Goal: Information Seeking & Learning: Find specific fact

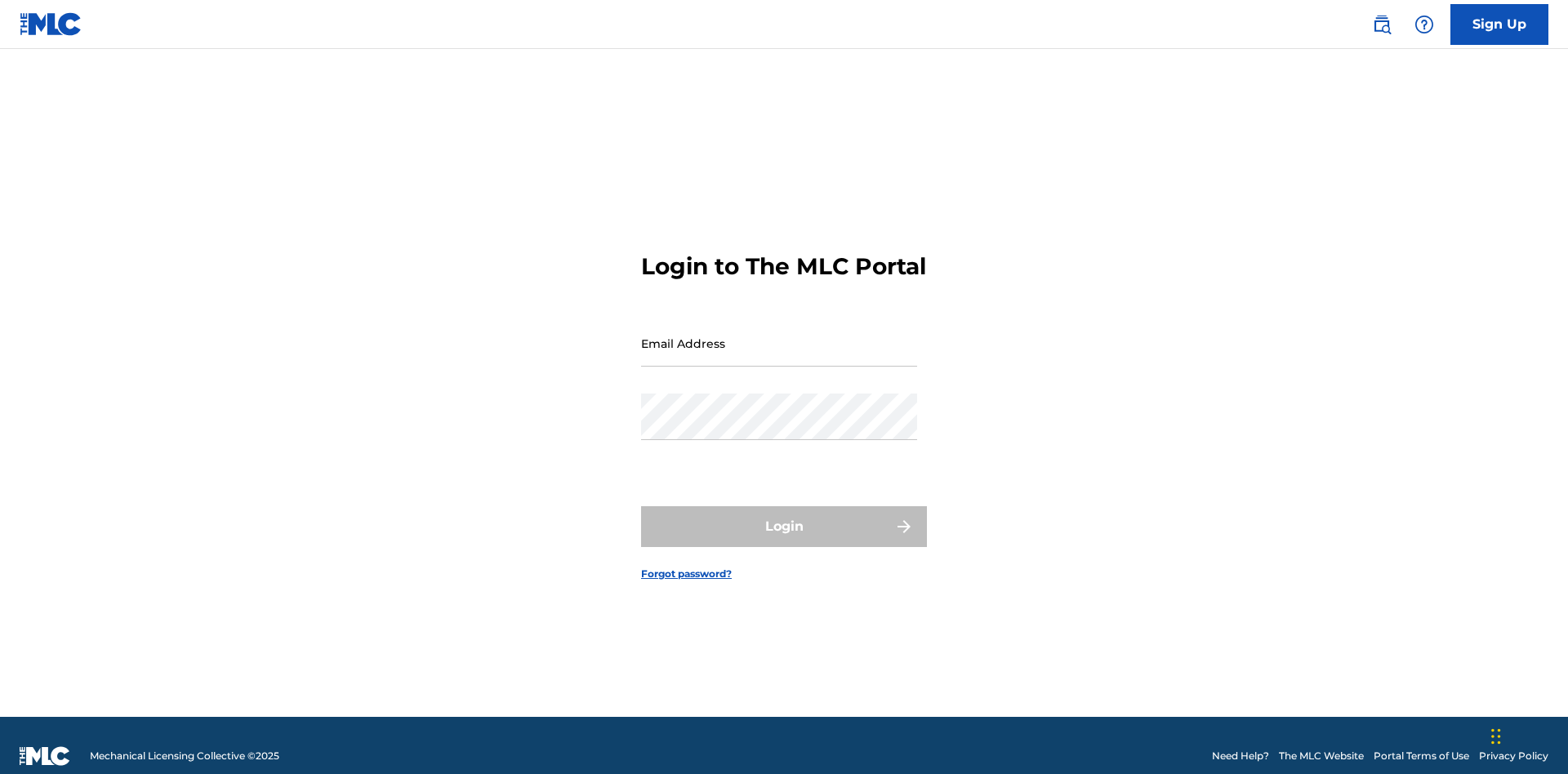
scroll to position [21, 0]
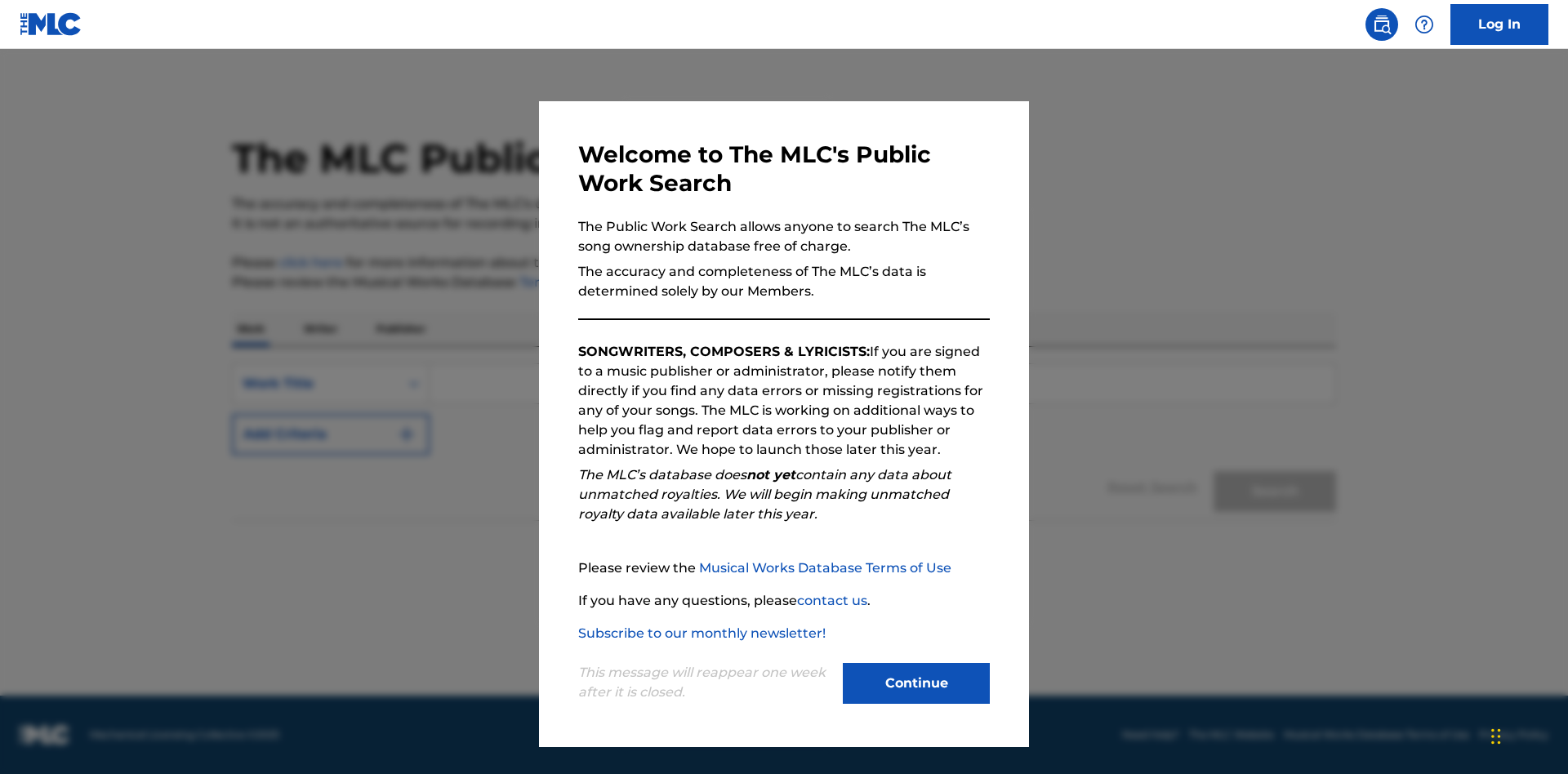
click at [917, 684] on button "Continue" at bounding box center [916, 683] width 147 height 40
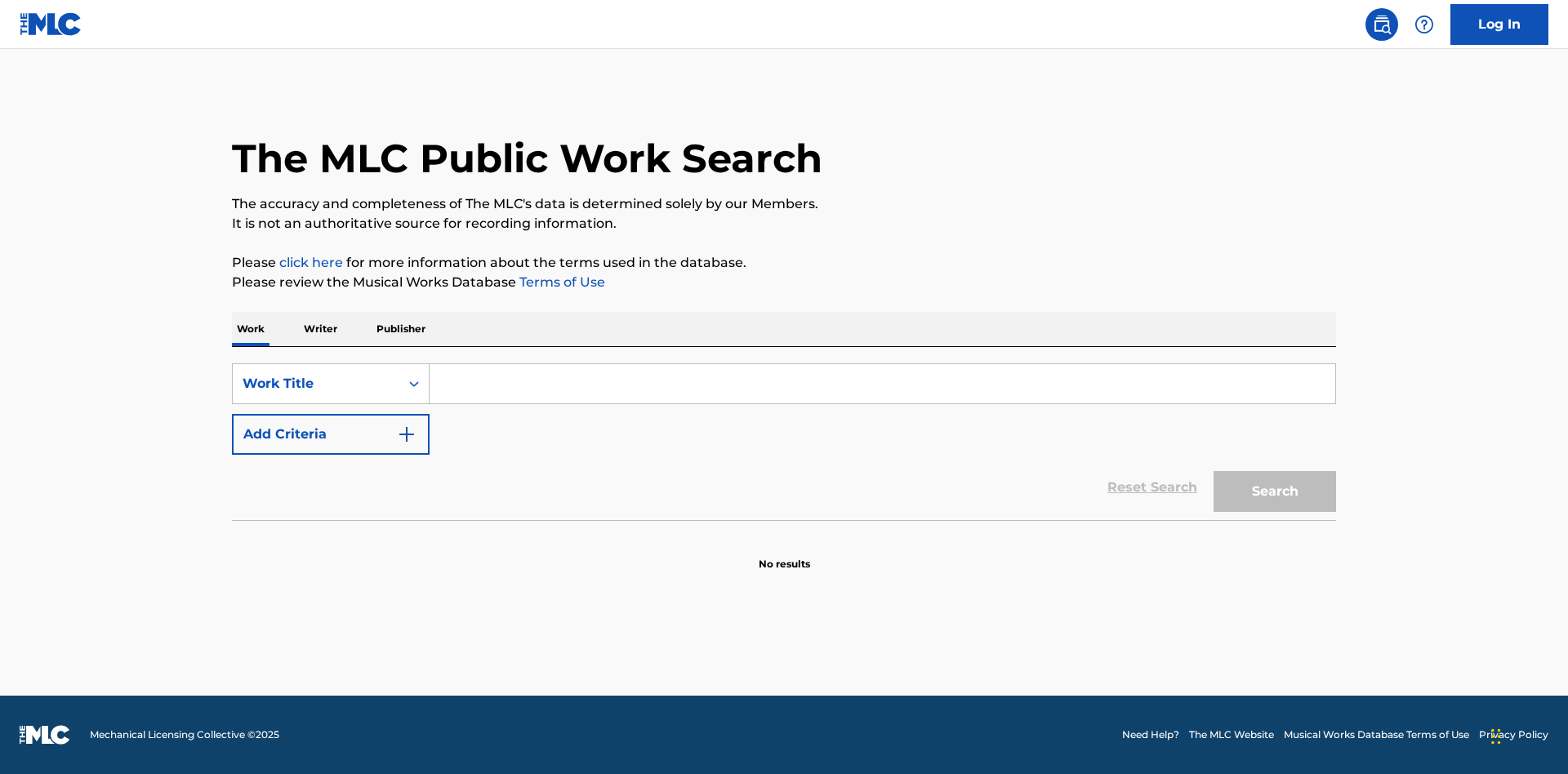
click at [400, 329] on p "Publisher" at bounding box center [400, 329] width 59 height 35
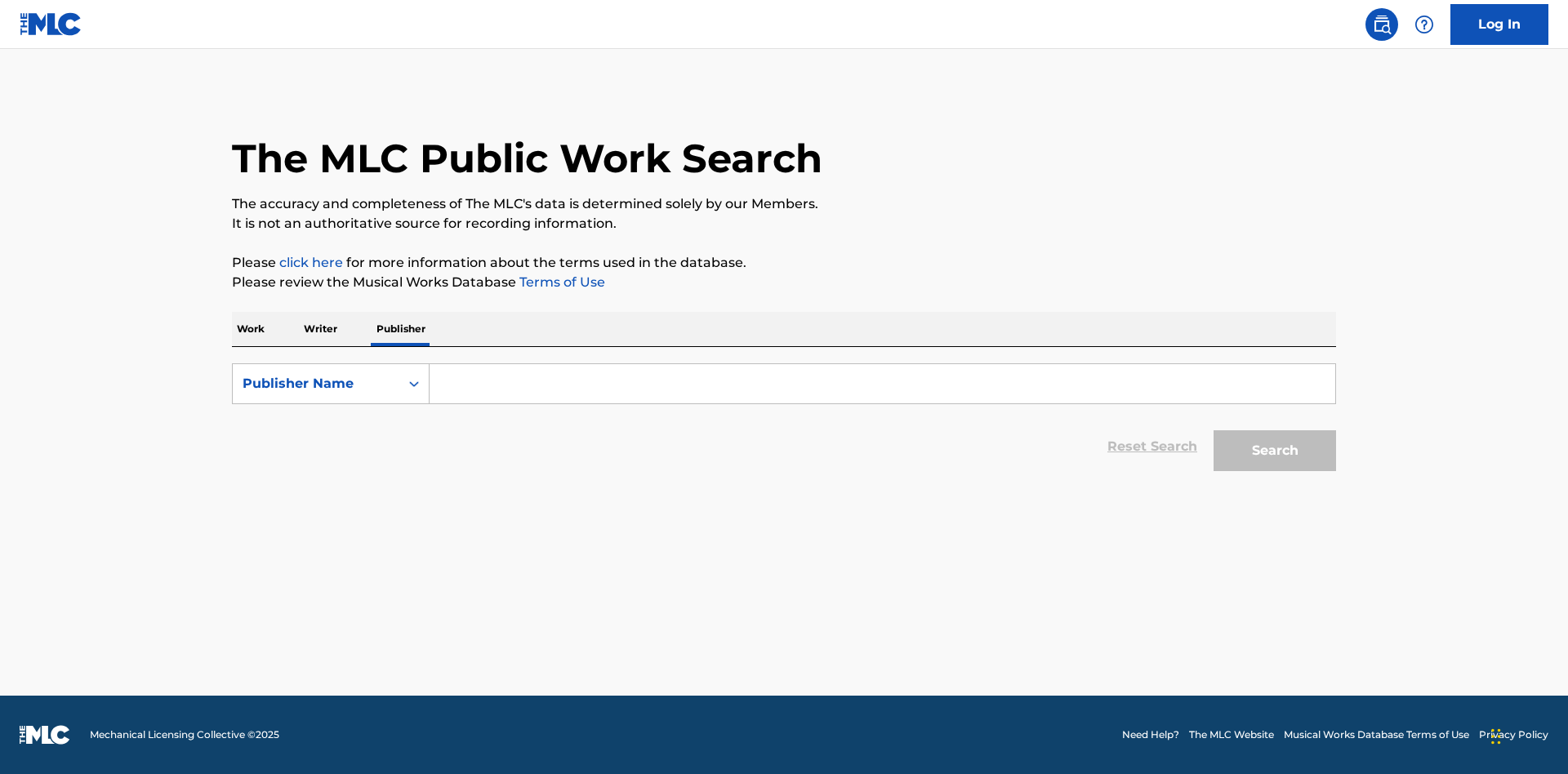
click at [882, 384] on input "Search Form" at bounding box center [883, 384] width 906 height 39
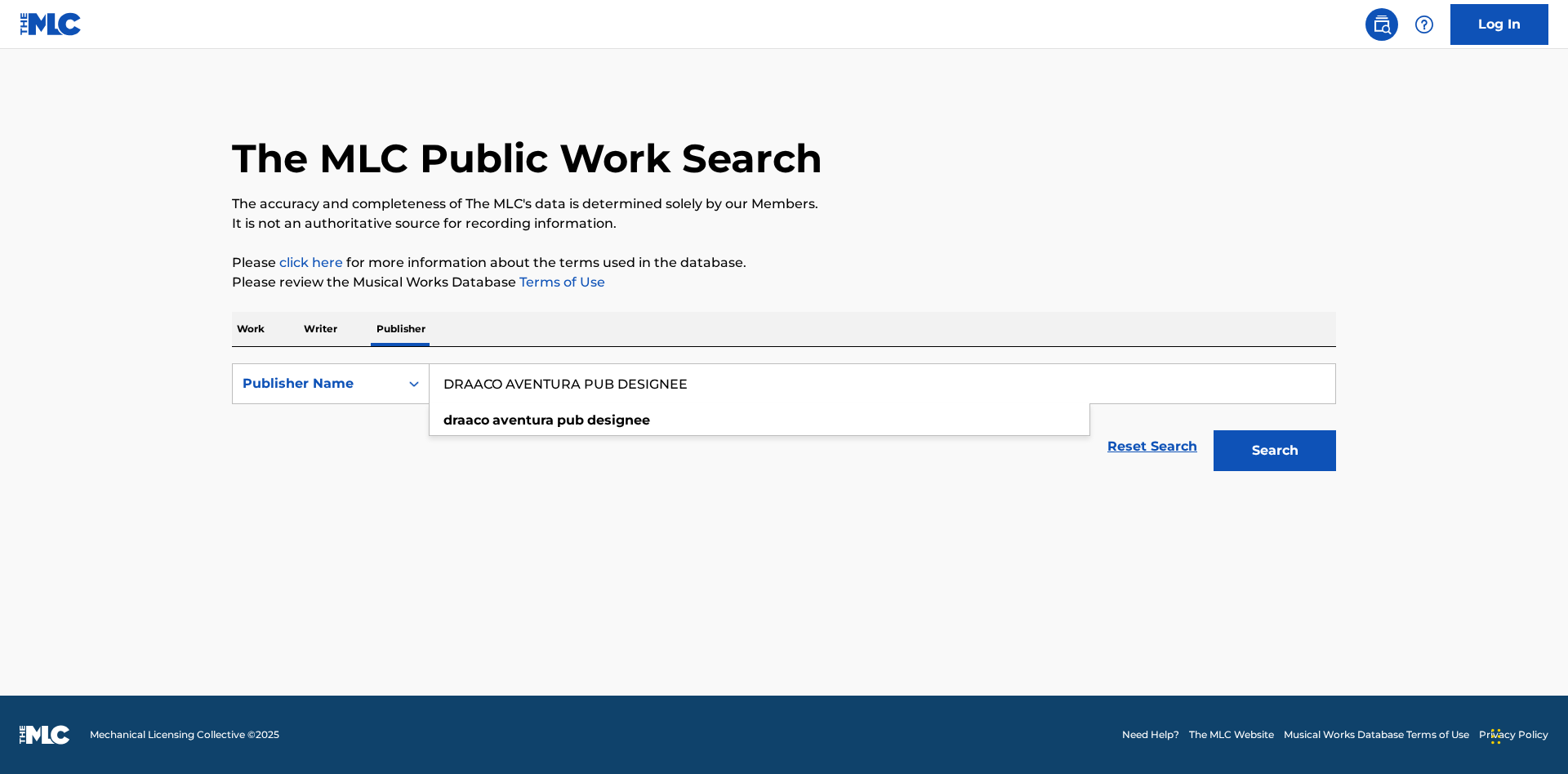
type input "DRAACO AVENTURA PUB DESIGNEE"
click at [1275, 451] on button "Search" at bounding box center [1275, 450] width 122 height 40
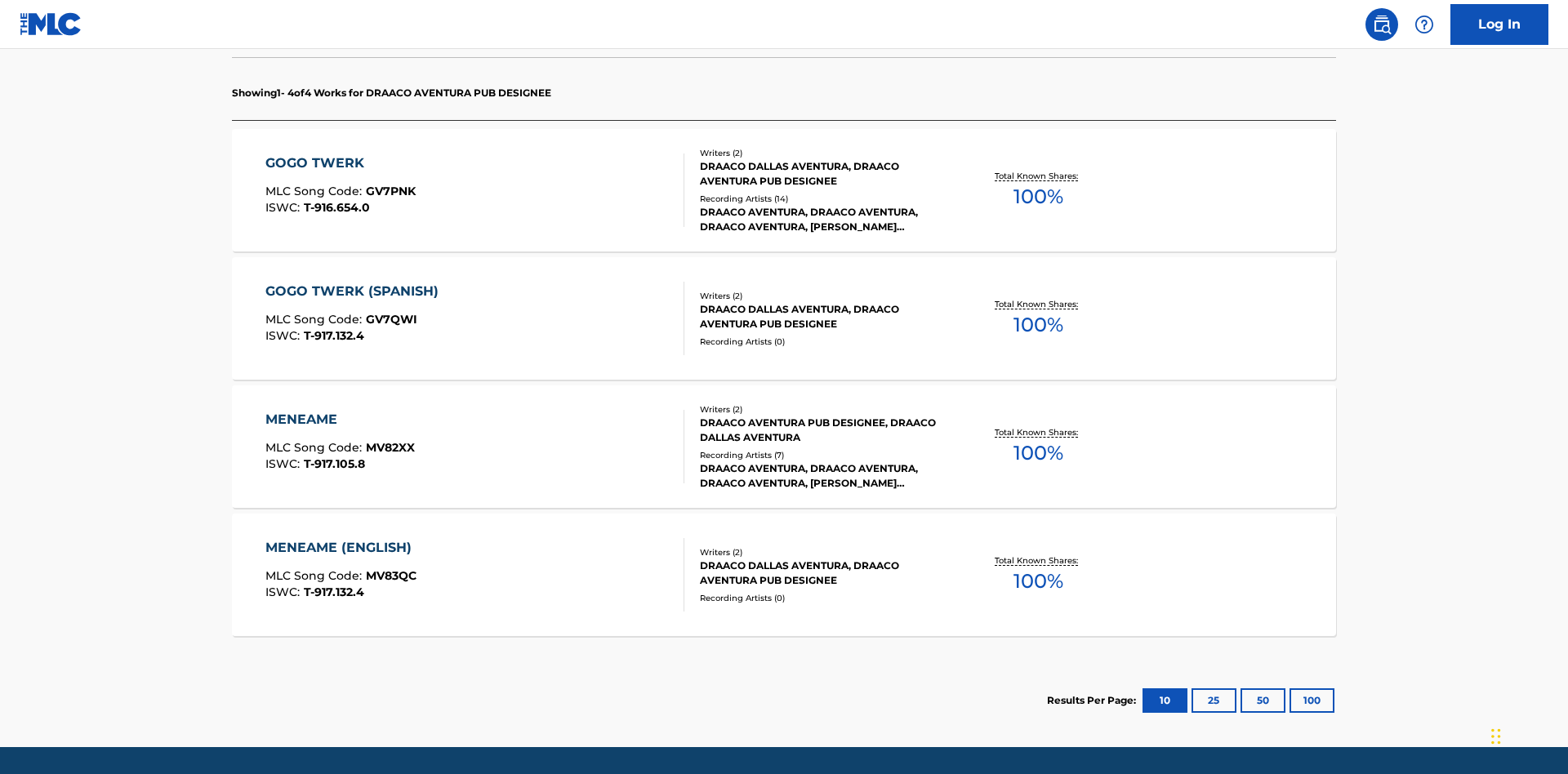
scroll to position [514, 0]
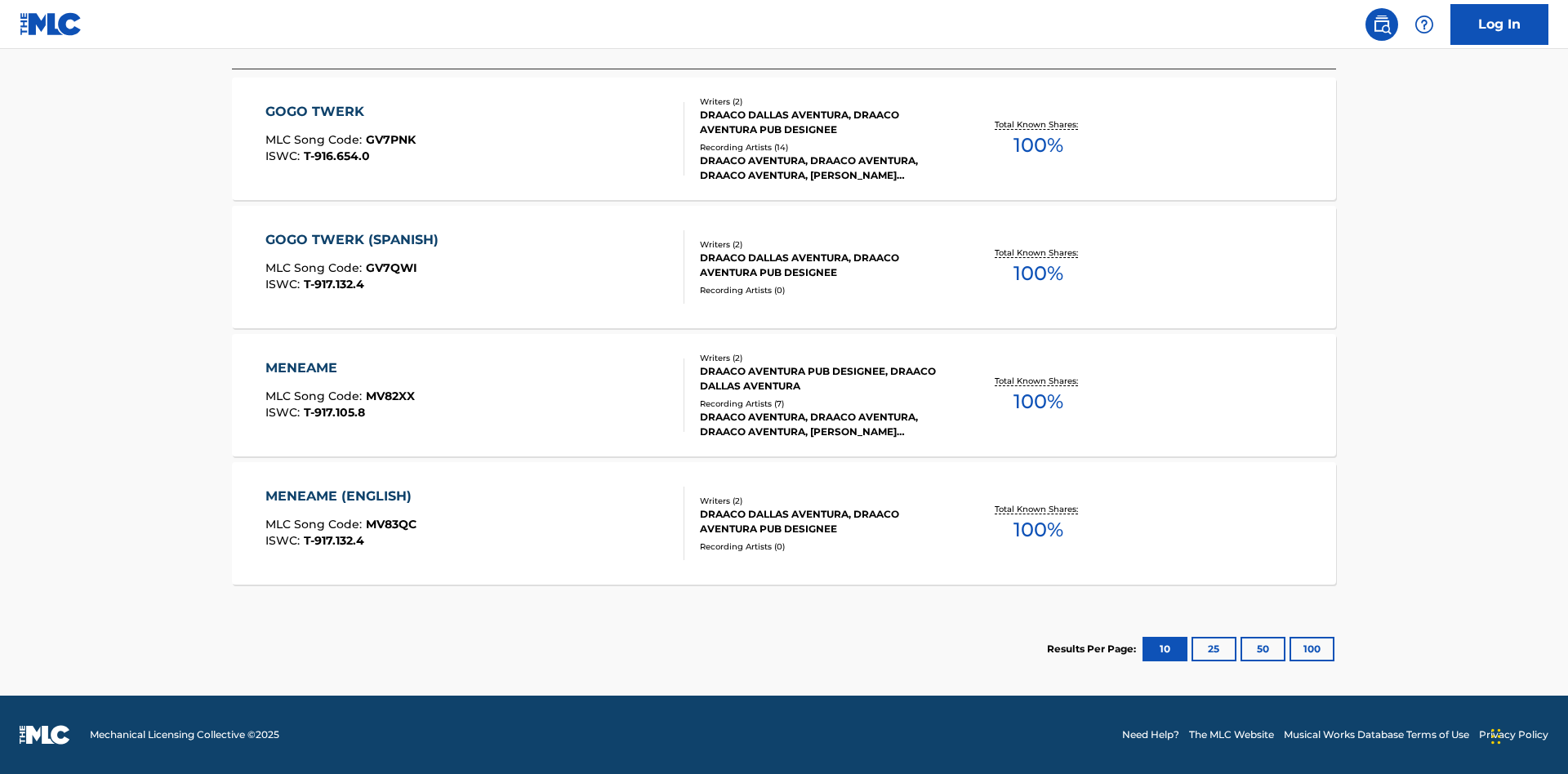
click at [1290, 649] on button "100" at bounding box center [1312, 648] width 45 height 24
click at [339, 368] on div "MENEAME" at bounding box center [340, 368] width 149 height 19
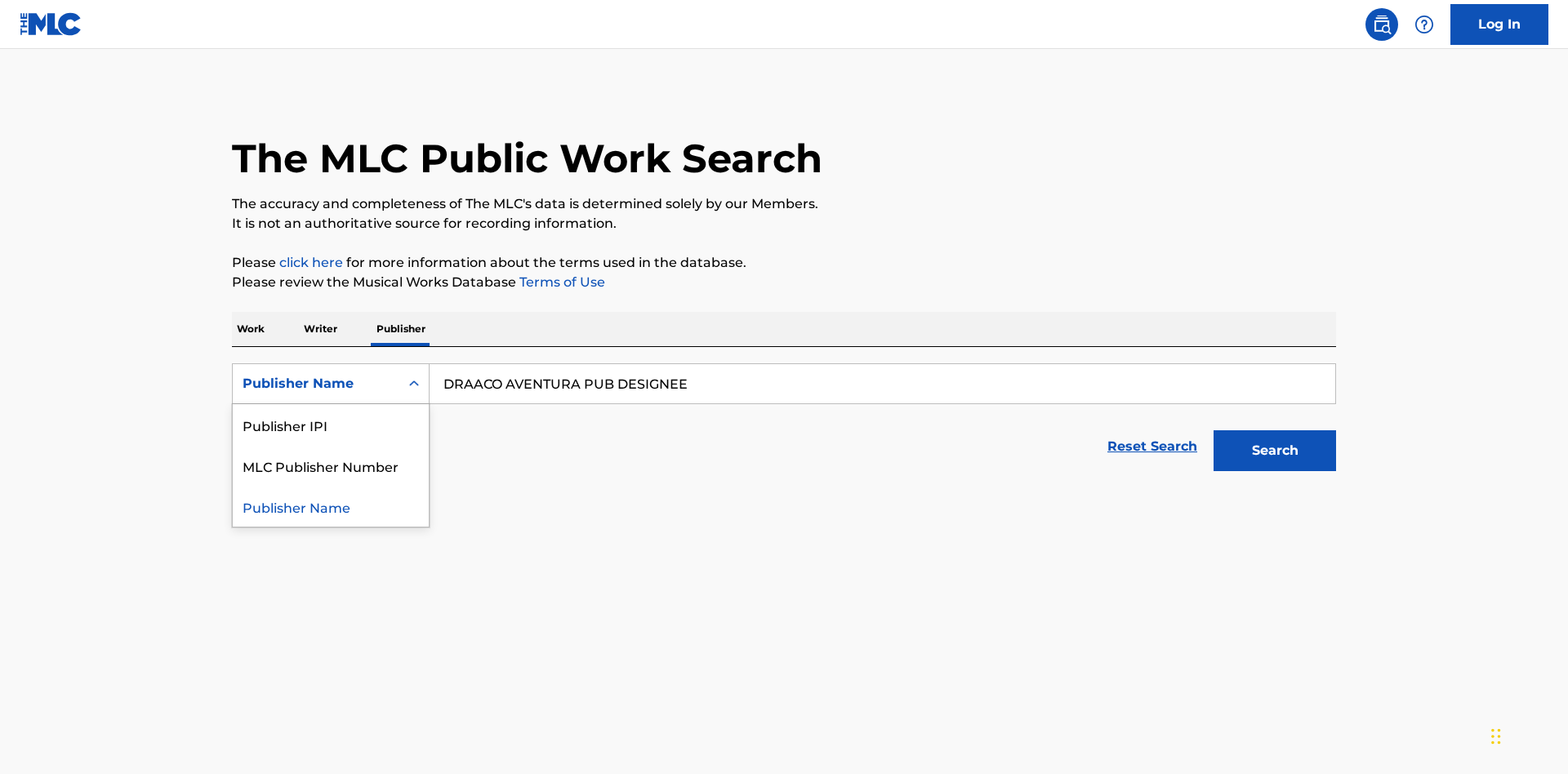
scroll to position [270, 0]
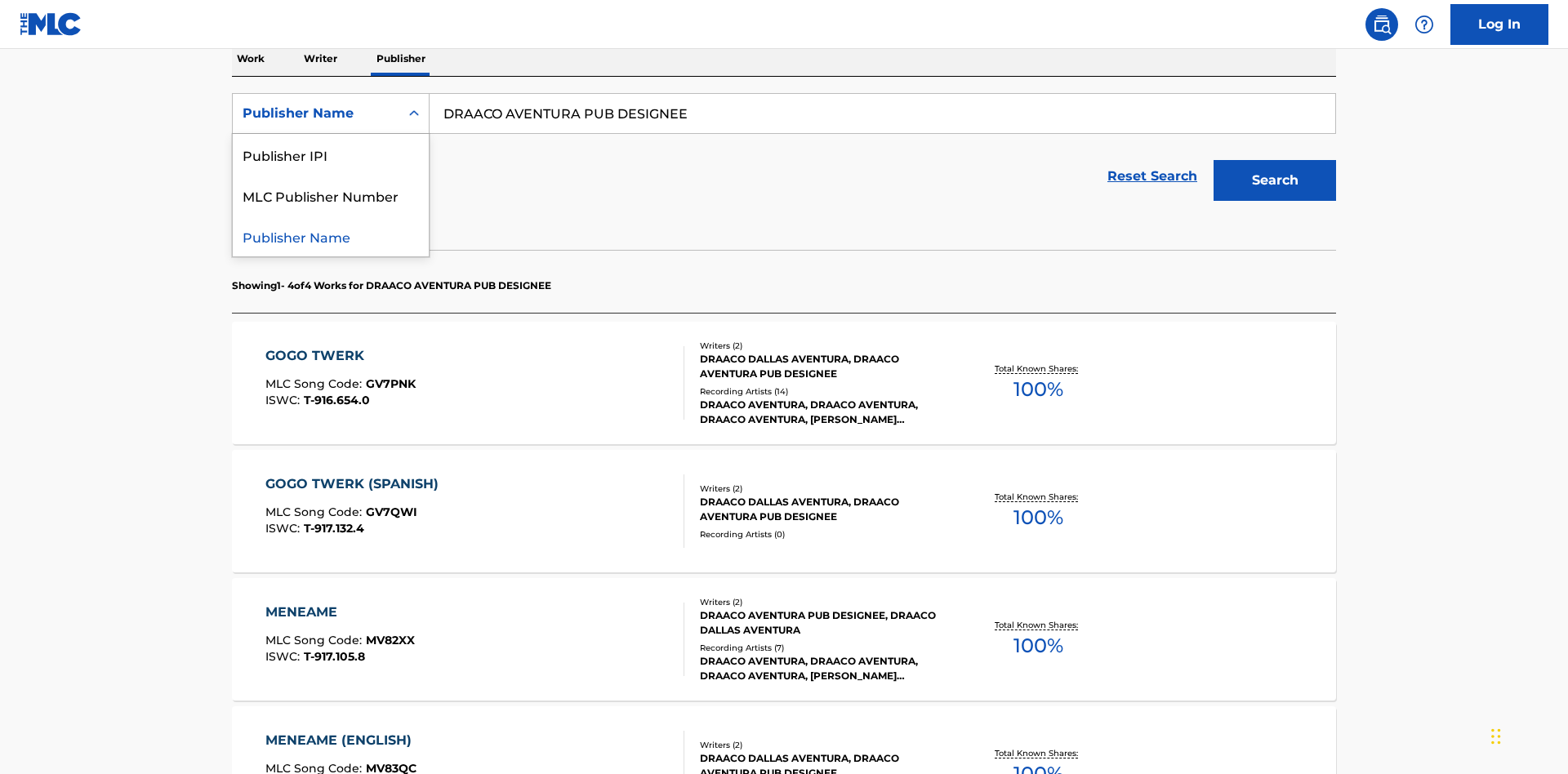
click at [331, 154] on div "Publisher IPI" at bounding box center [331, 154] width 196 height 40
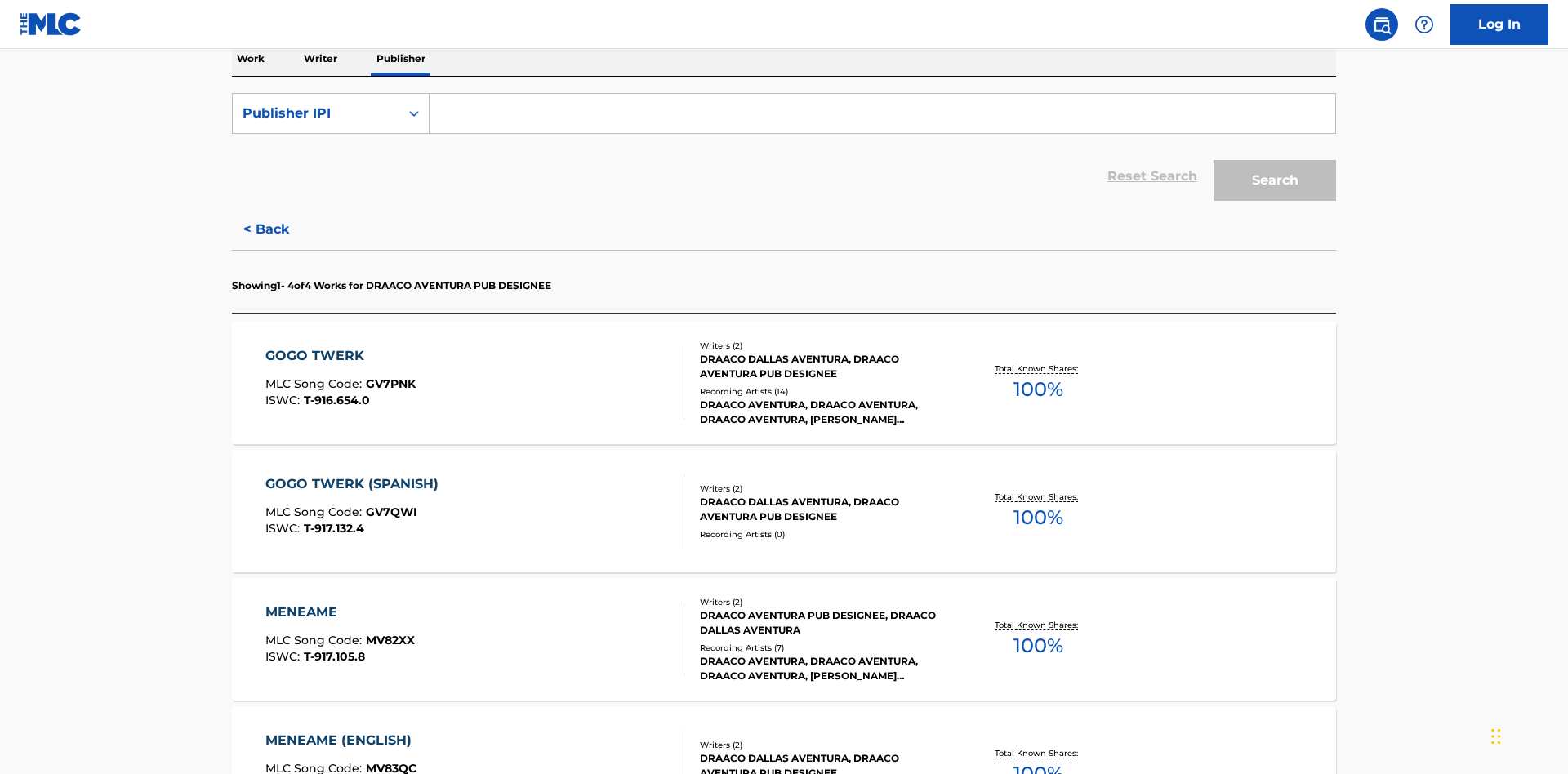
click at [882, 117] on input "Search Form" at bounding box center [883, 113] width 906 height 39
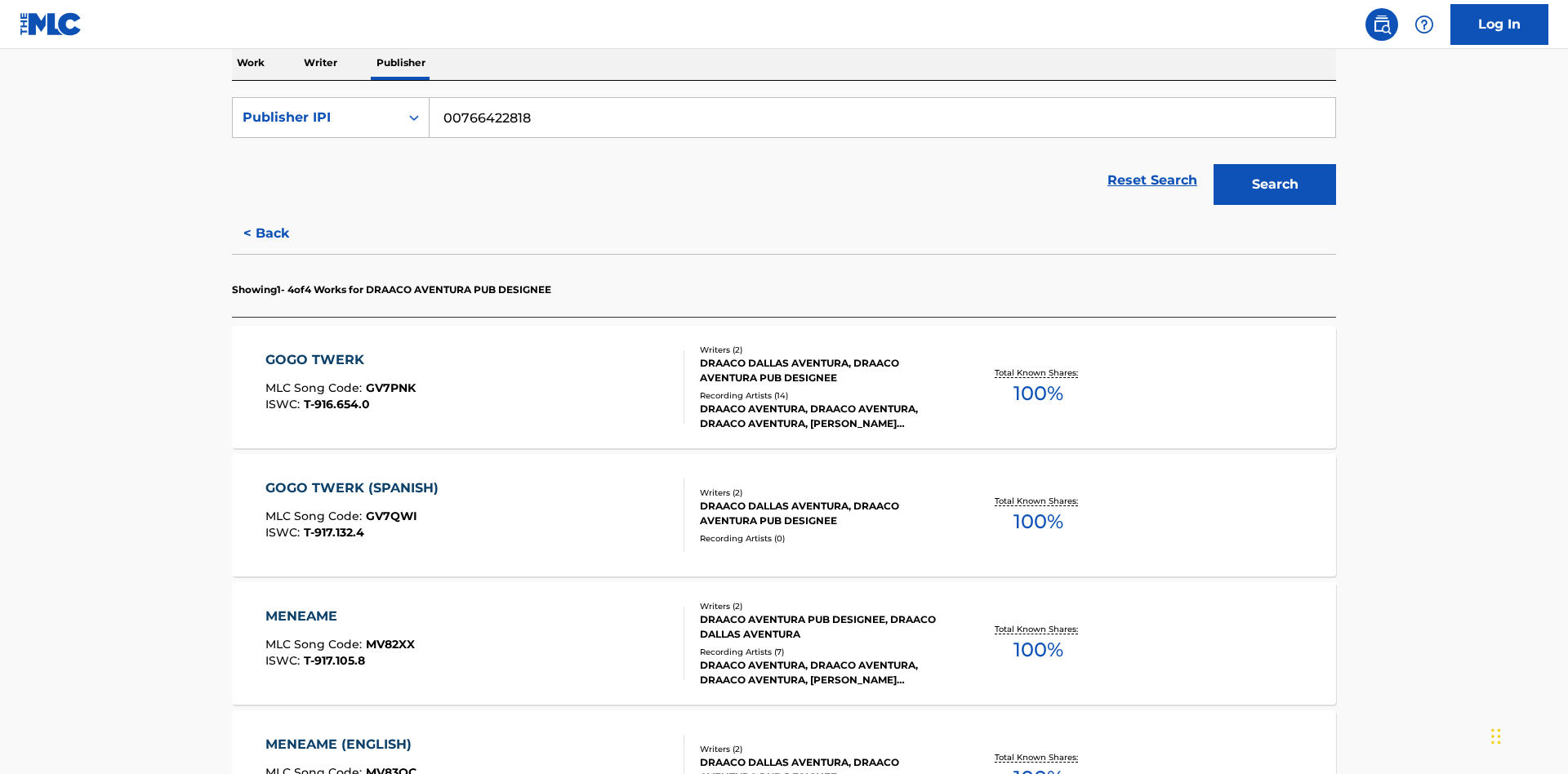
type input "00766422818"
click at [1275, 164] on button "Search" at bounding box center [1275, 185] width 122 height 40
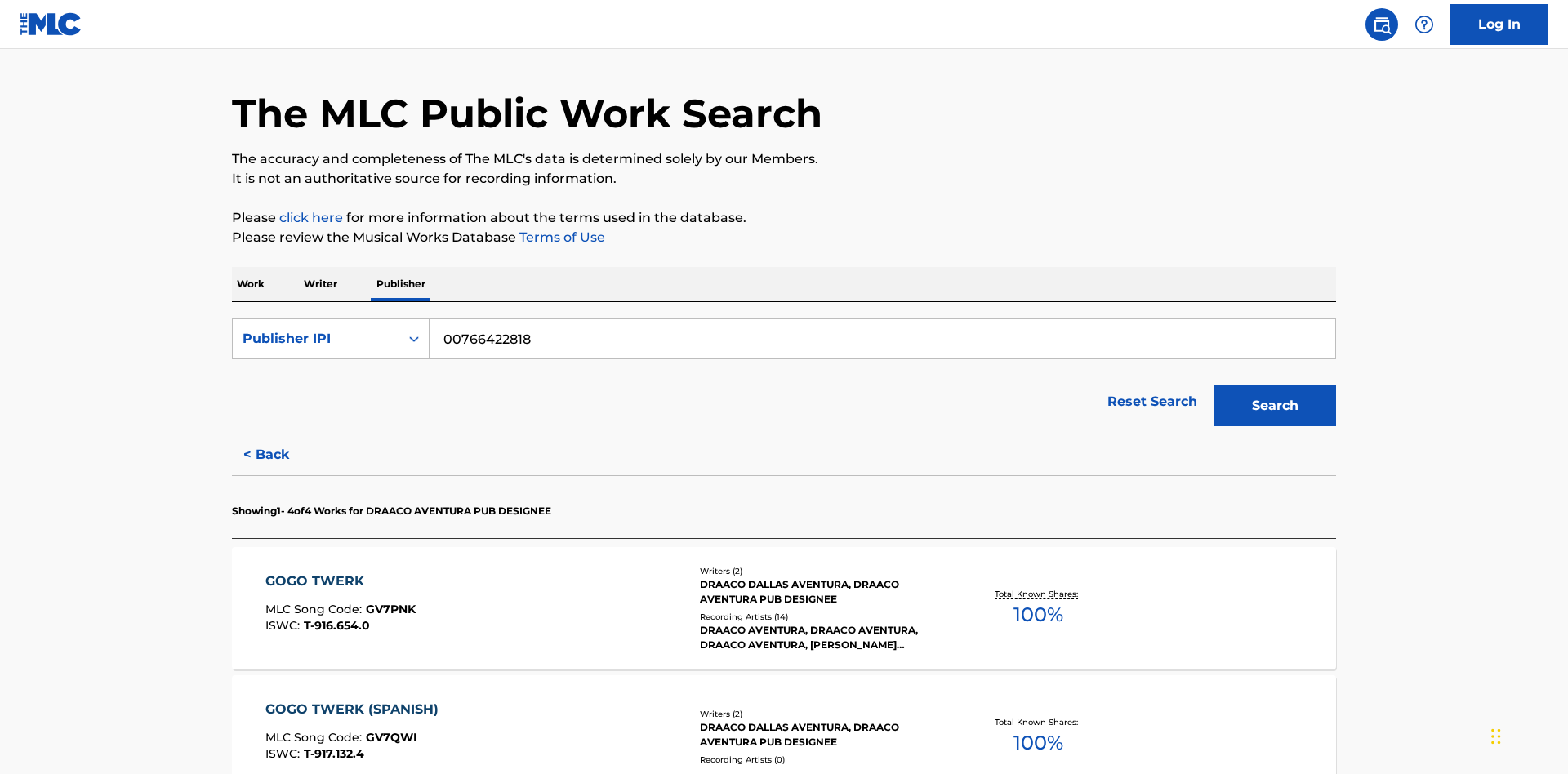
scroll to position [451, 0]
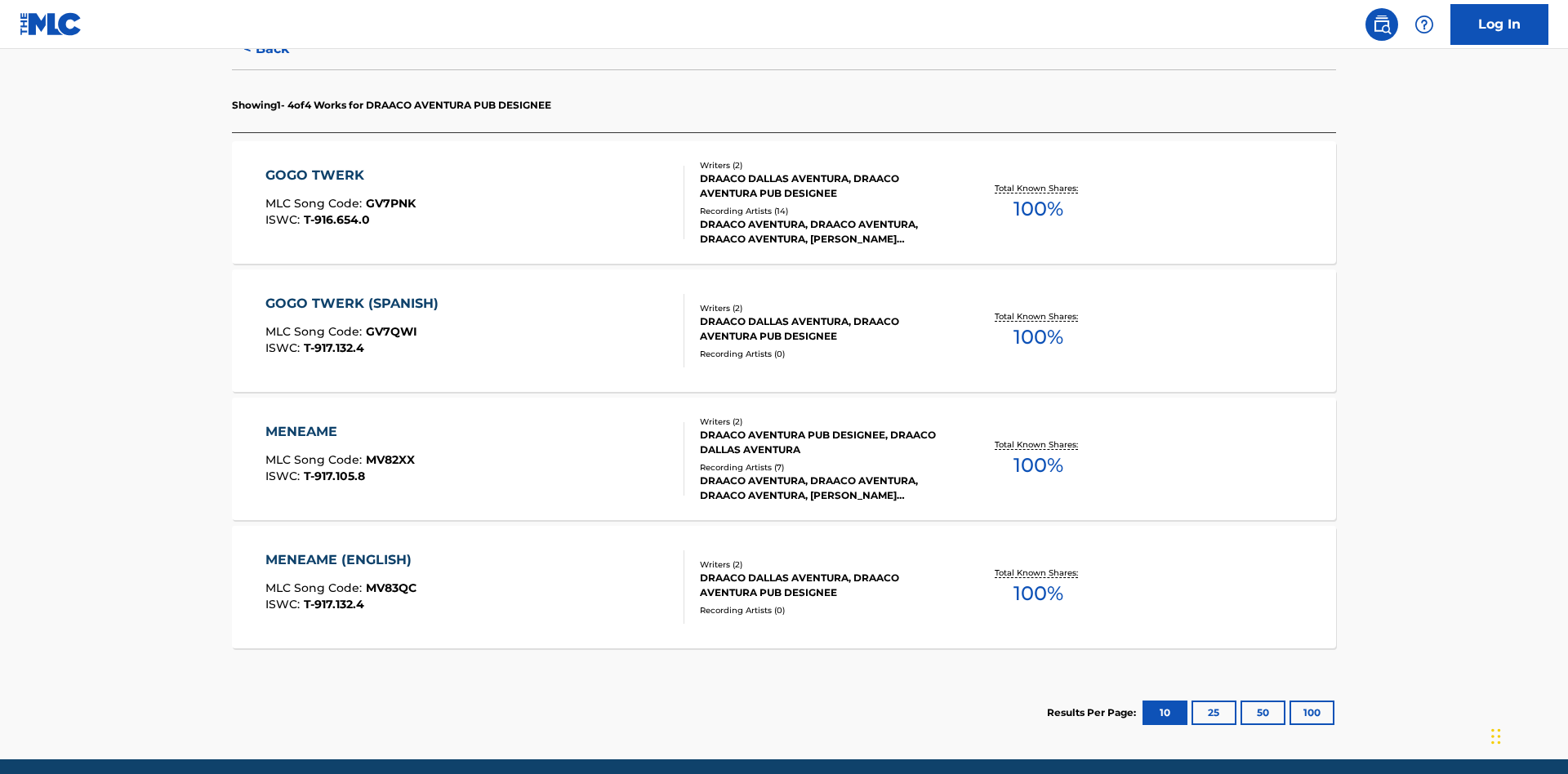
click at [339, 422] on div "MENEAME" at bounding box center [340, 432] width 149 height 19
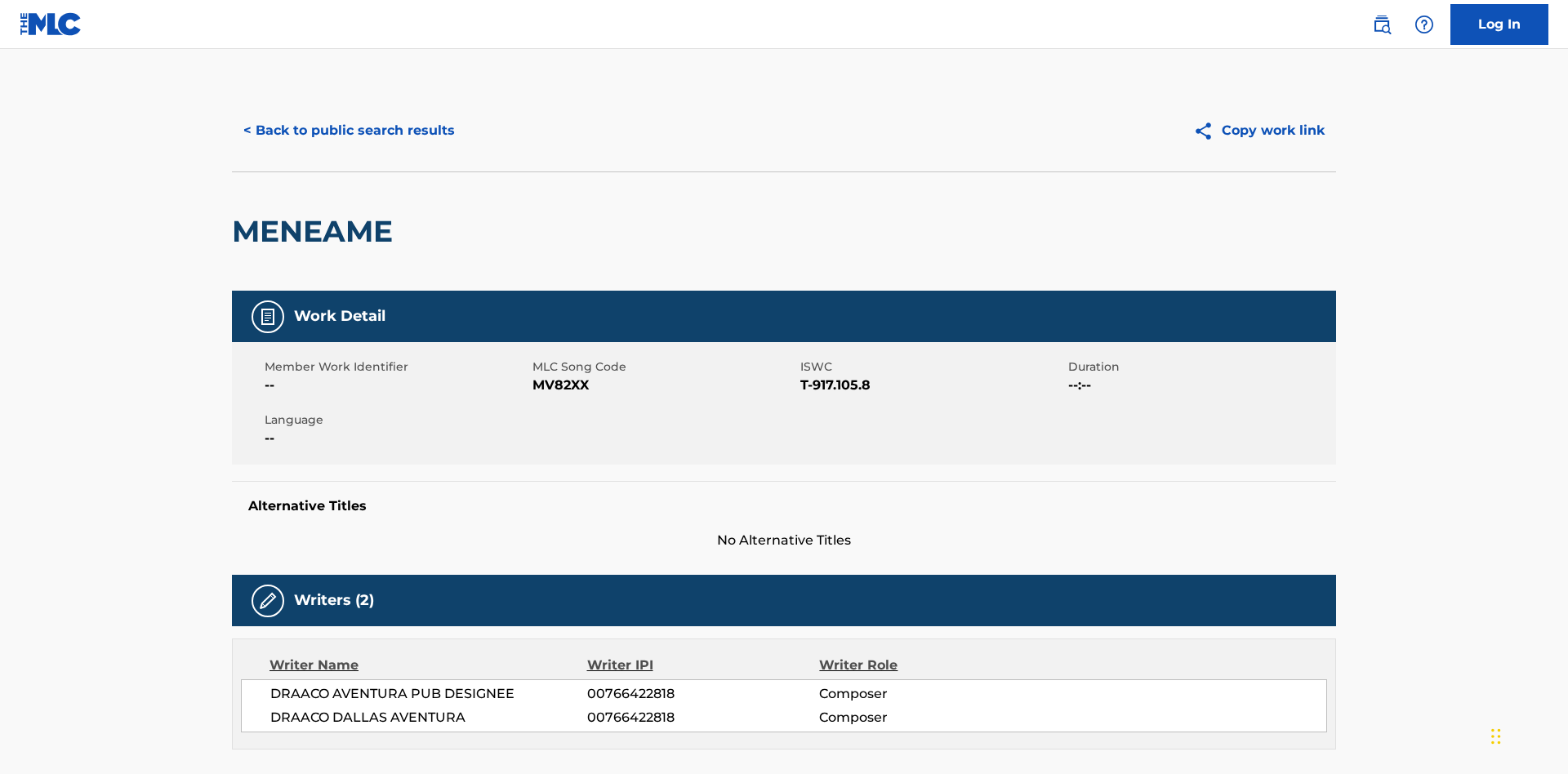
scroll to position [278, 0]
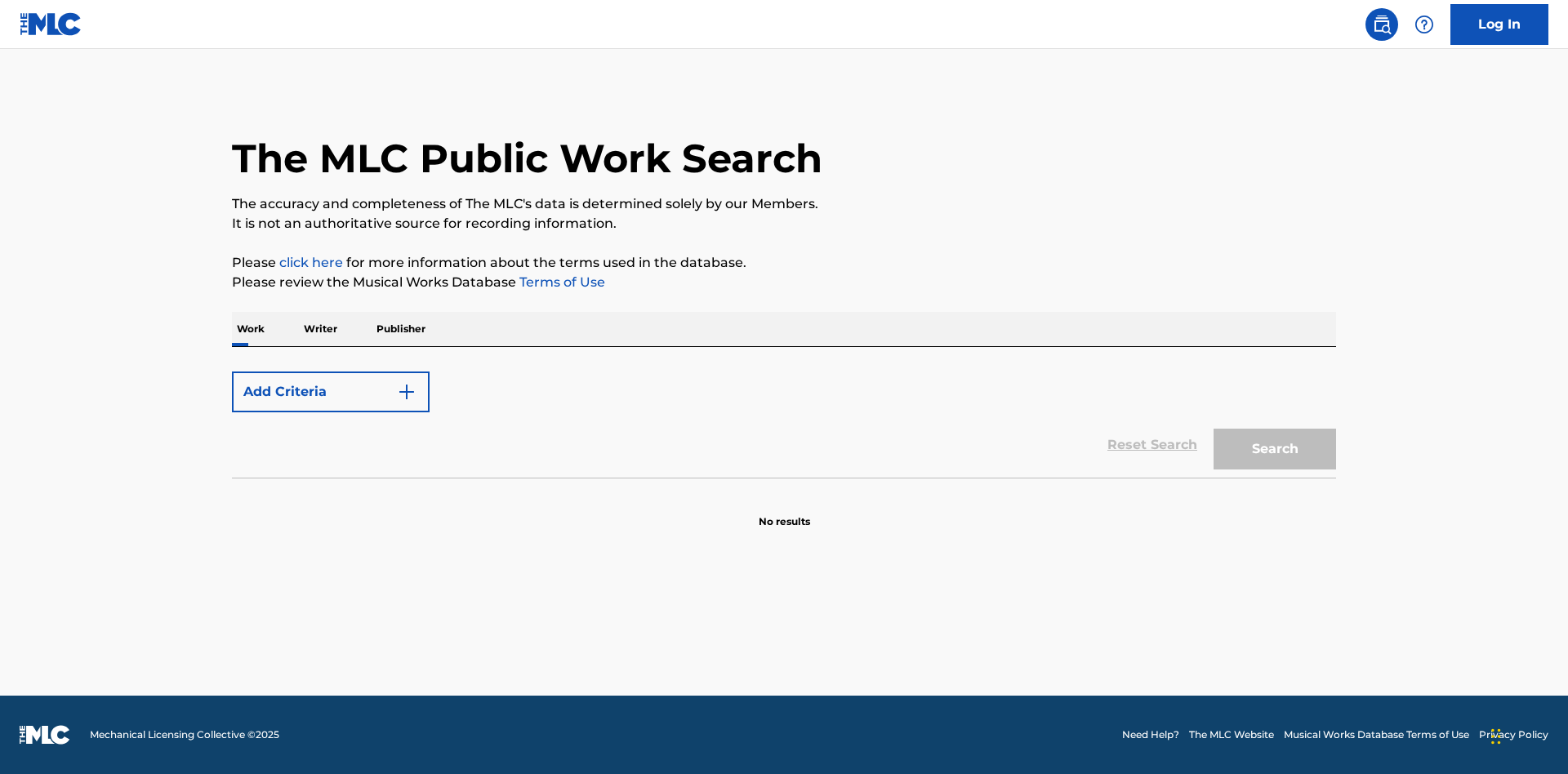
scroll to position [270, 0]
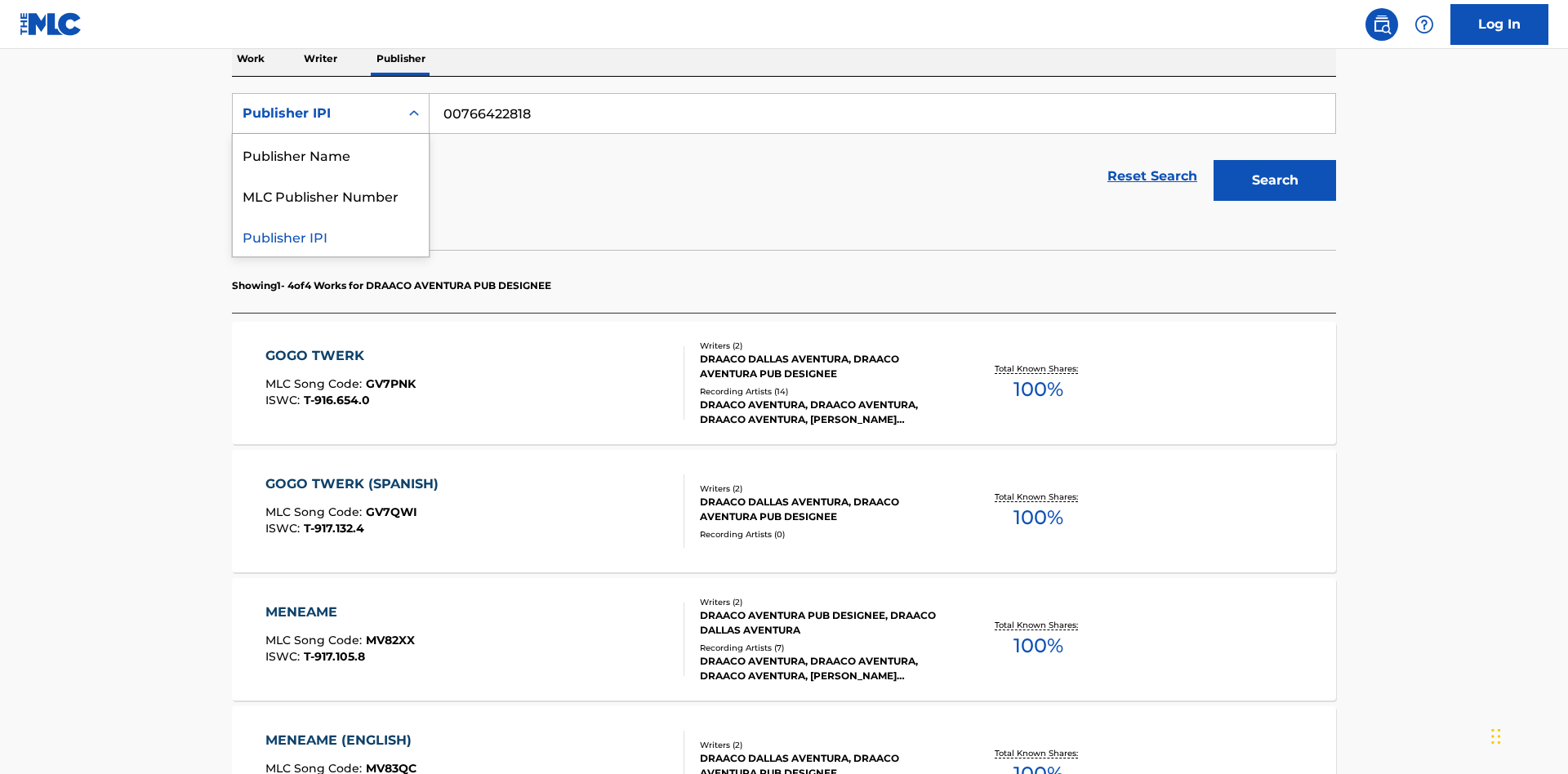
click at [331, 195] on div "MLC Publisher Number" at bounding box center [331, 195] width 196 height 40
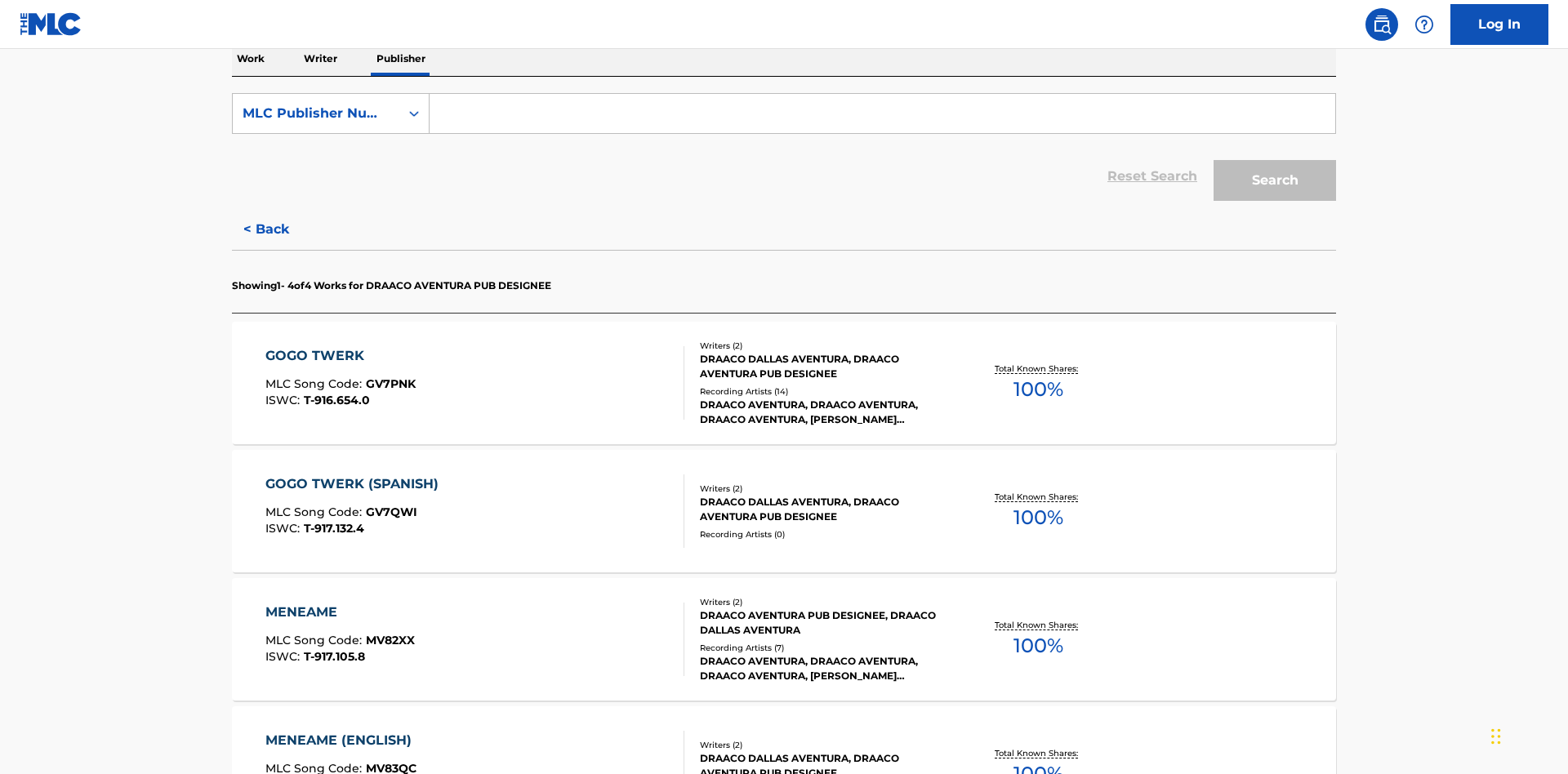
click at [882, 117] on input "Search Form" at bounding box center [883, 113] width 906 height 39
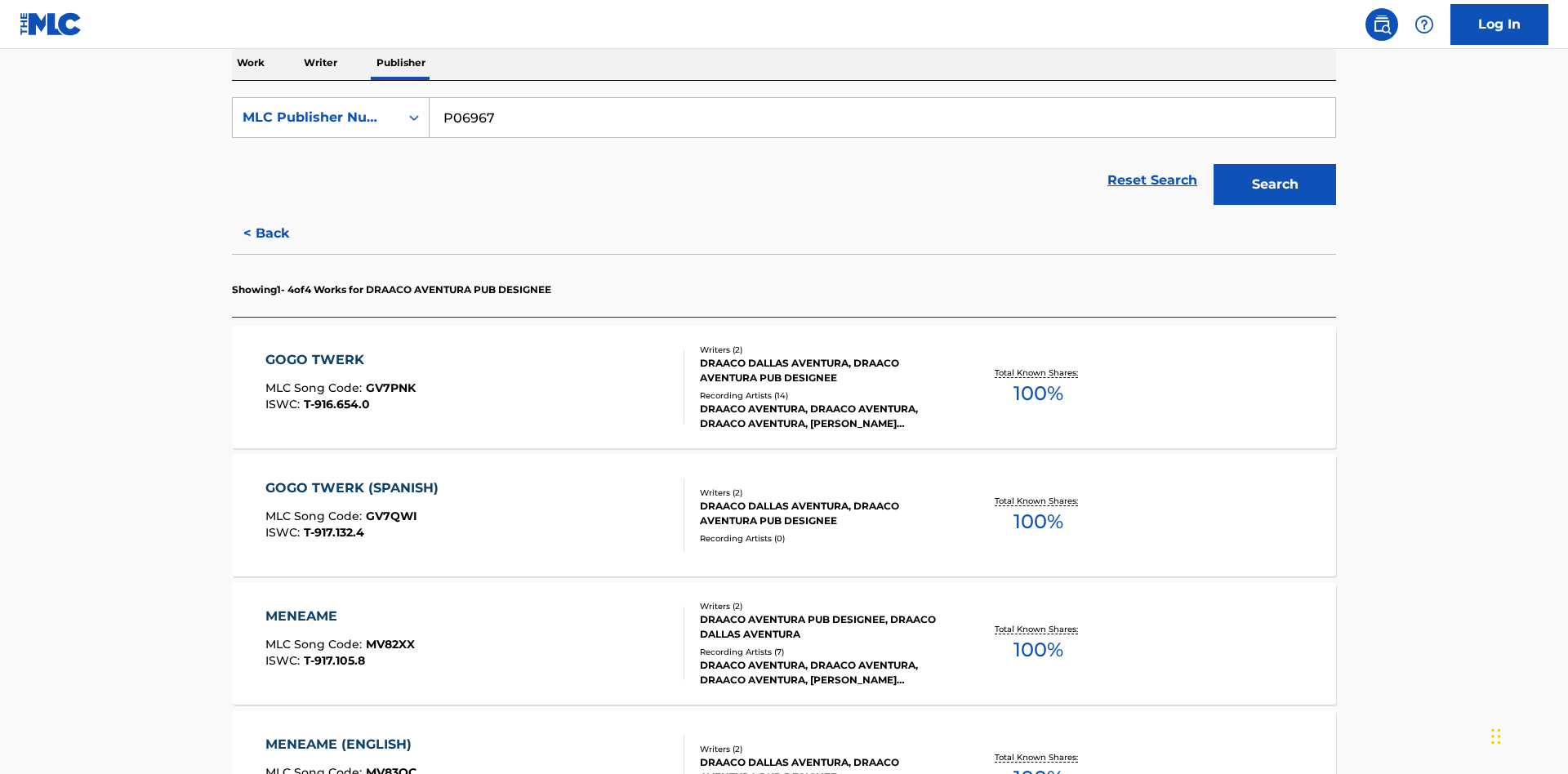
scroll to position [0, 0]
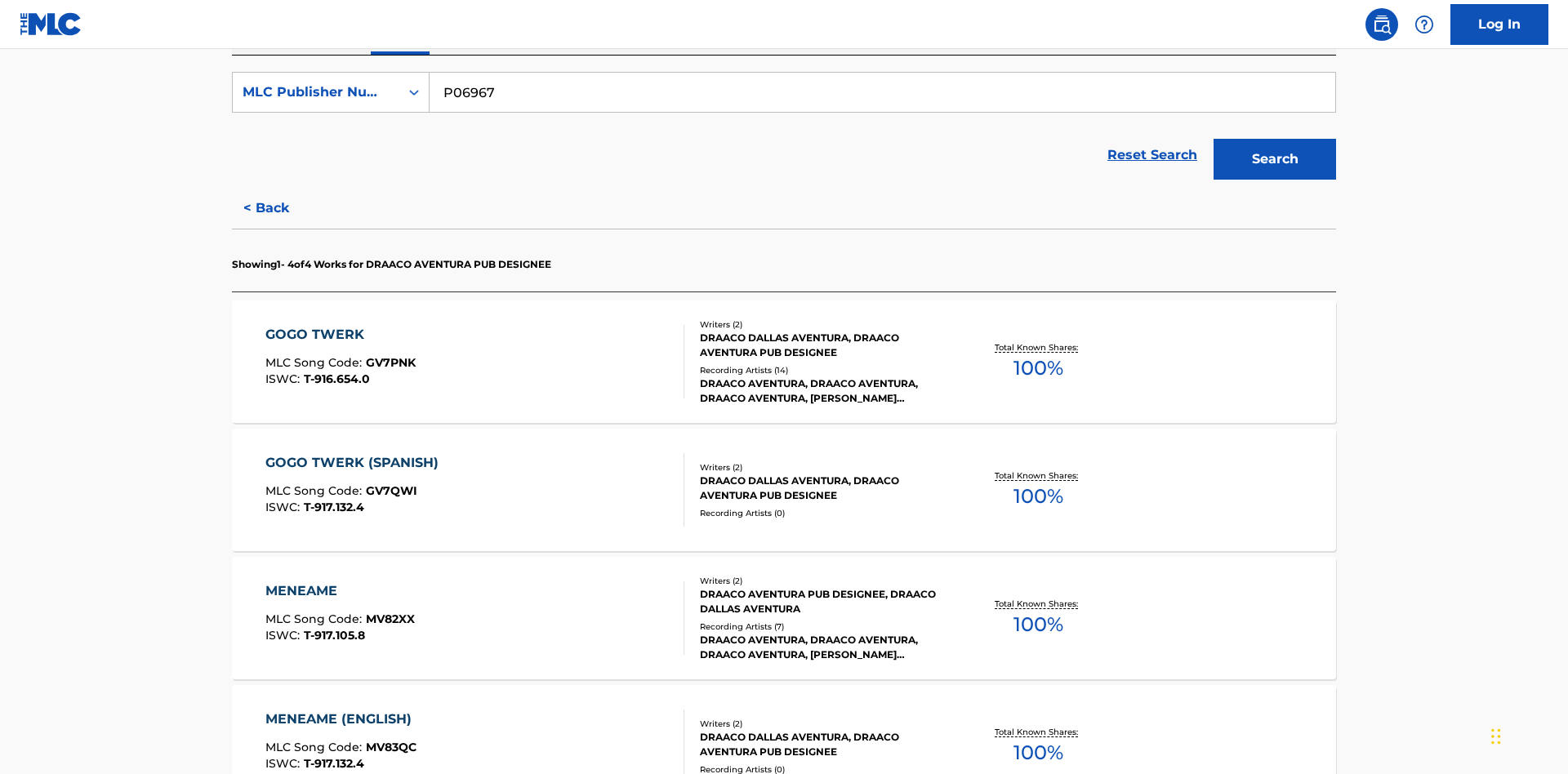
type input "P06967"
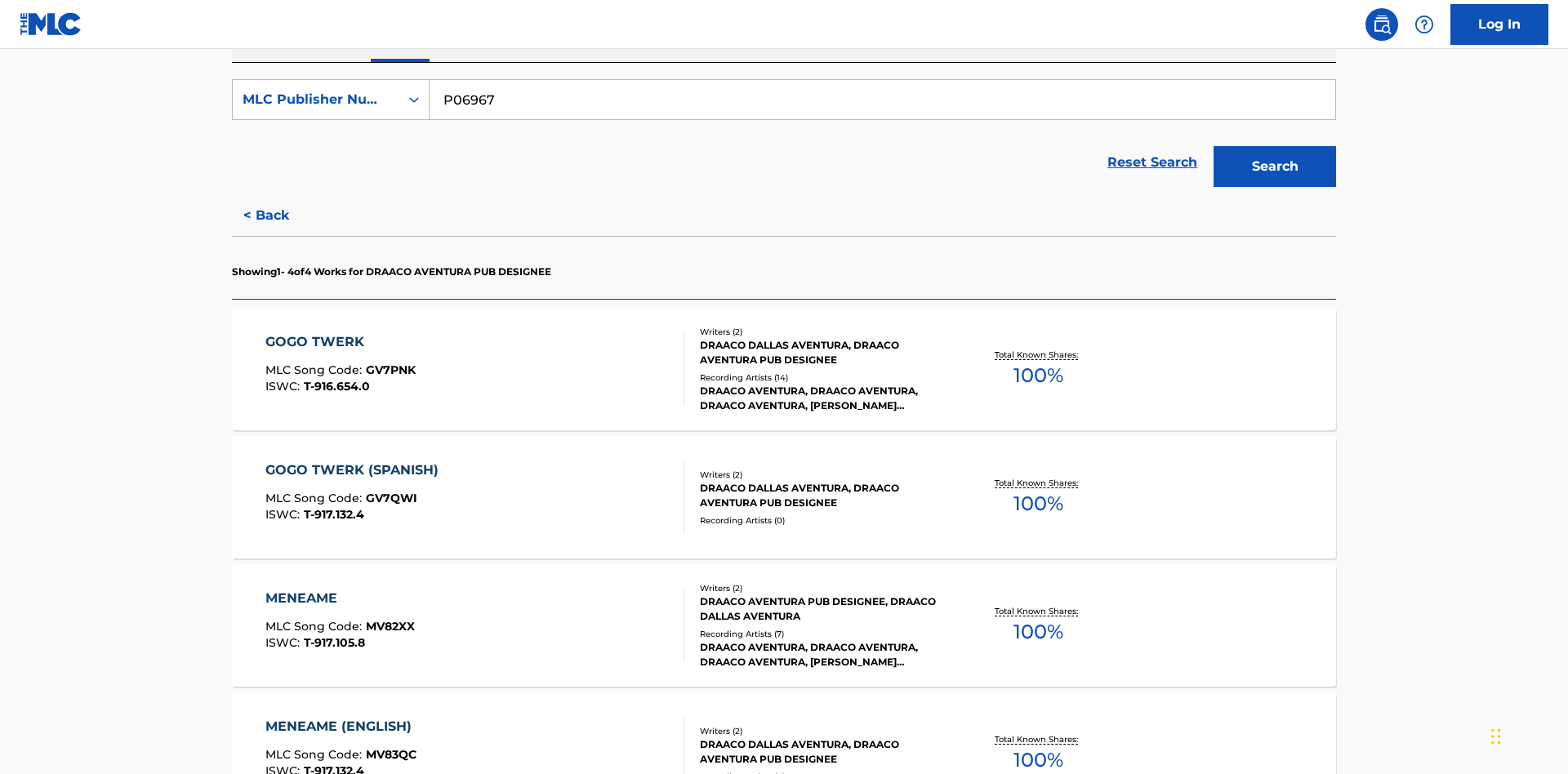
click at [1275, 146] on button "Search" at bounding box center [1275, 166] width 122 height 40
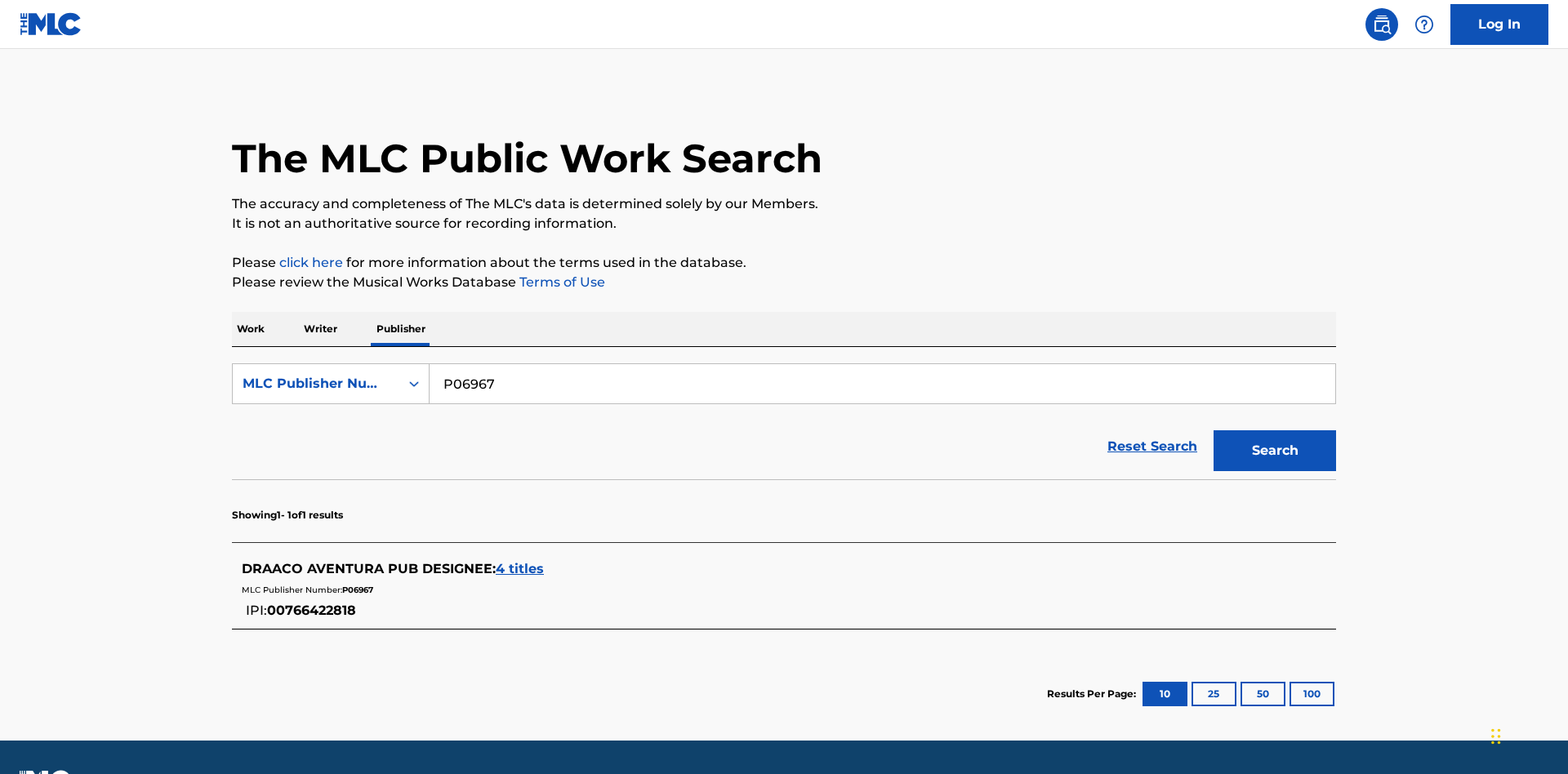
click at [520, 561] on span "4 titles" at bounding box center [519, 568] width 48 height 15
